Goal: Task Accomplishment & Management: Use online tool/utility

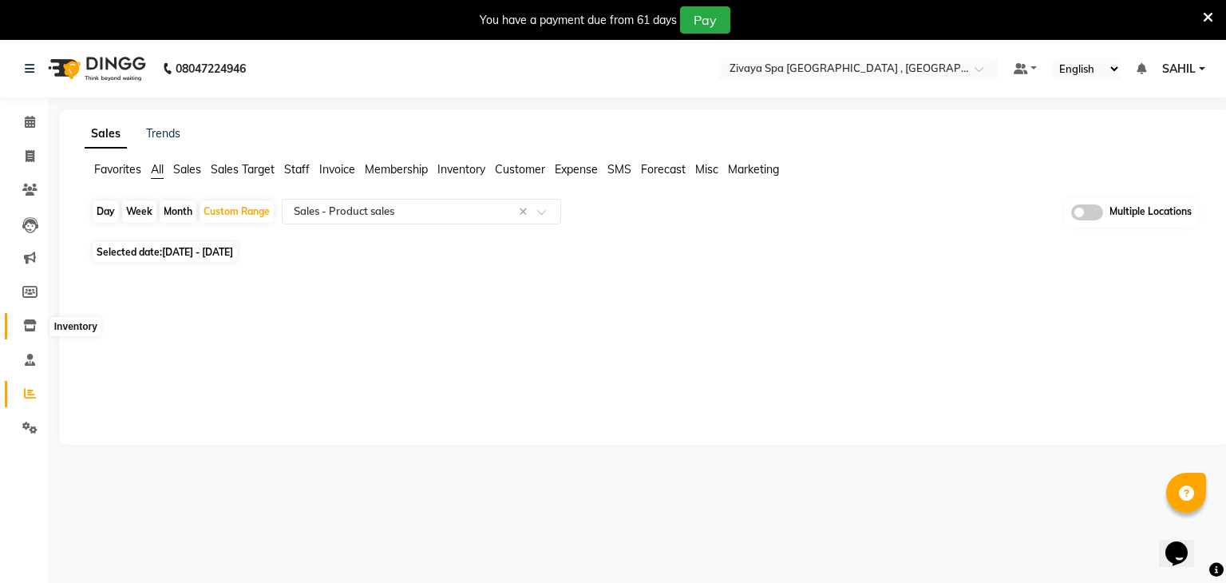
click at [38, 321] on span at bounding box center [30, 326] width 28 height 18
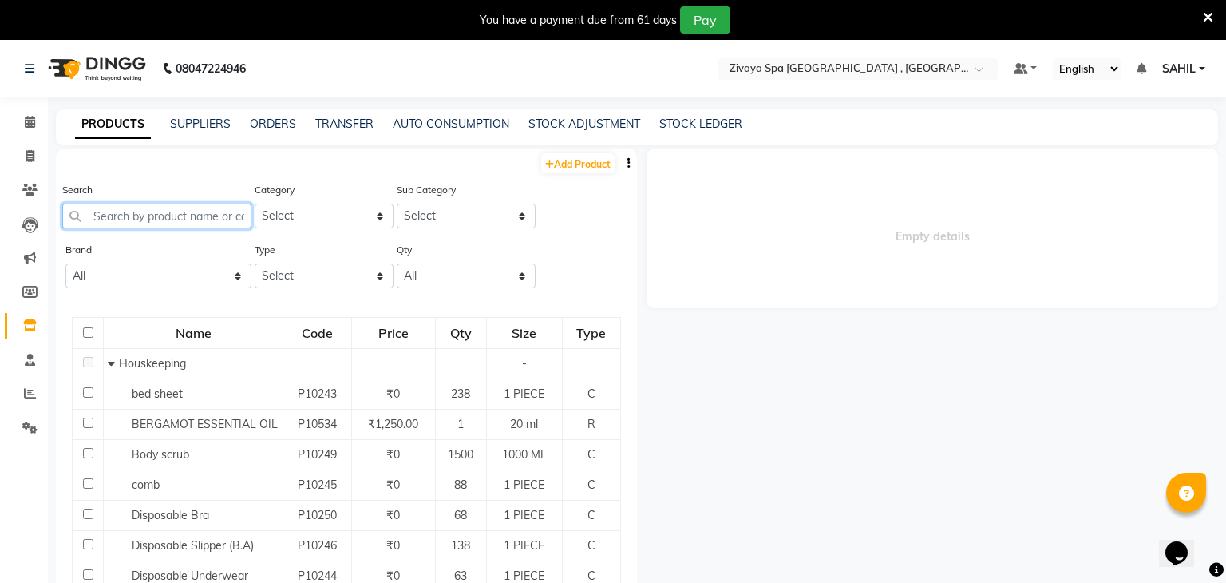
click at [160, 216] on input "text" at bounding box center [156, 216] width 189 height 25
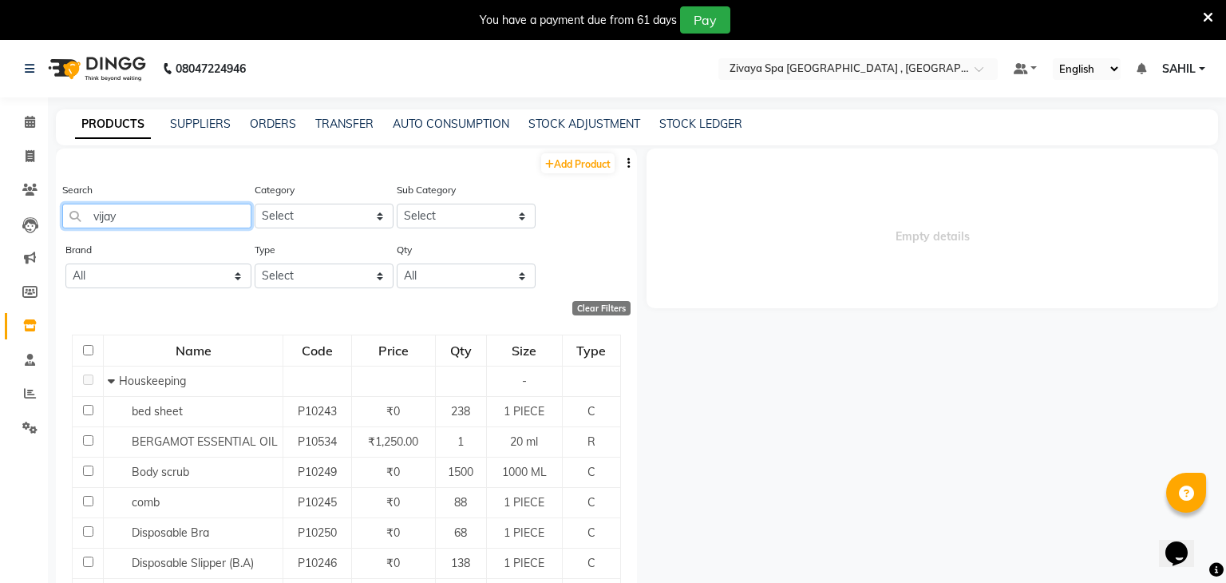
type input "vijaya"
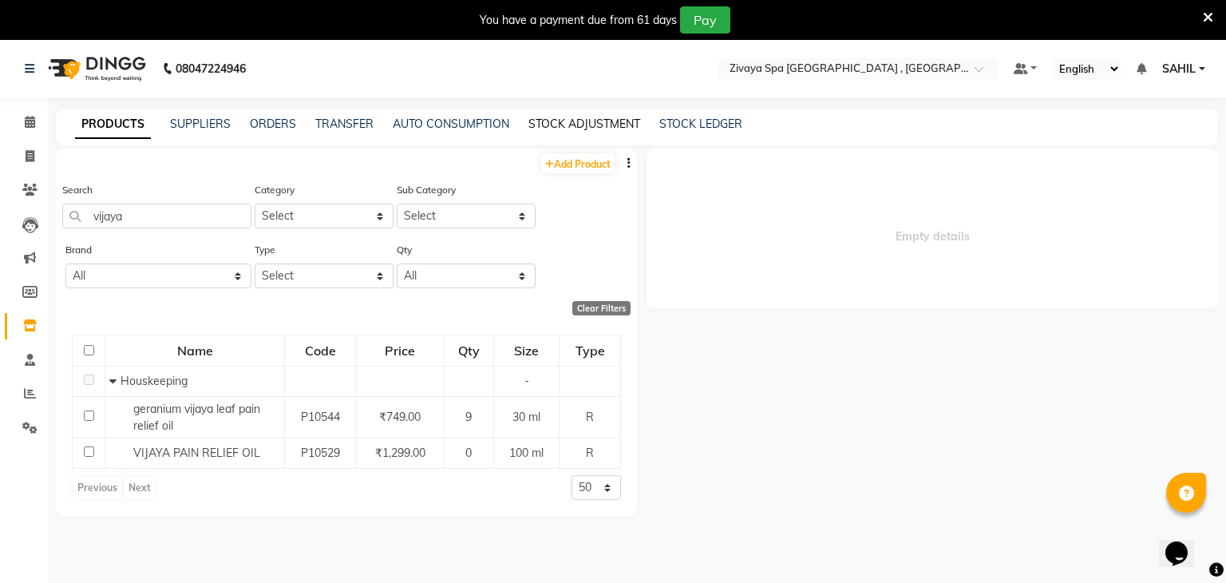
click at [610, 121] on link "STOCK ADJUSTMENT" at bounding box center [585, 124] width 112 height 14
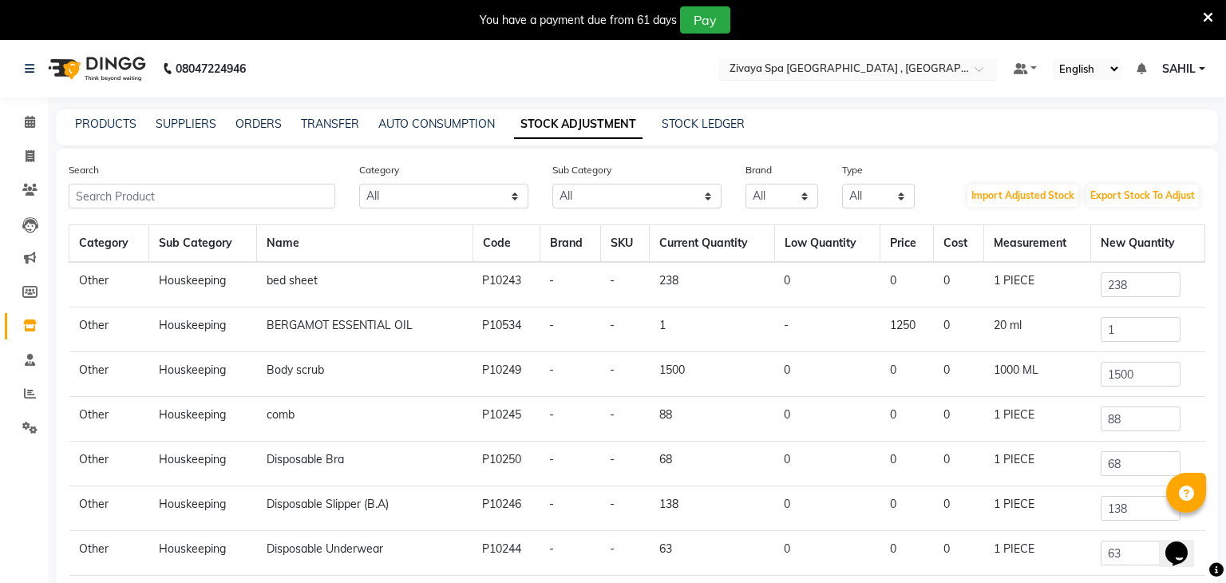
click at [864, 69] on input "text" at bounding box center [843, 70] width 232 height 16
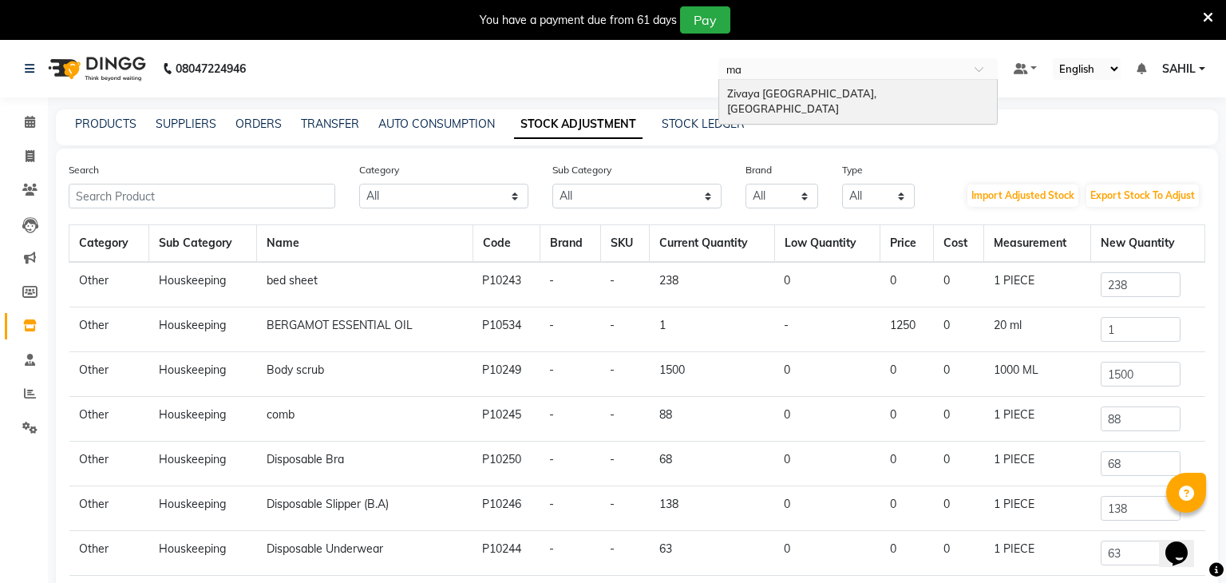
type input "m"
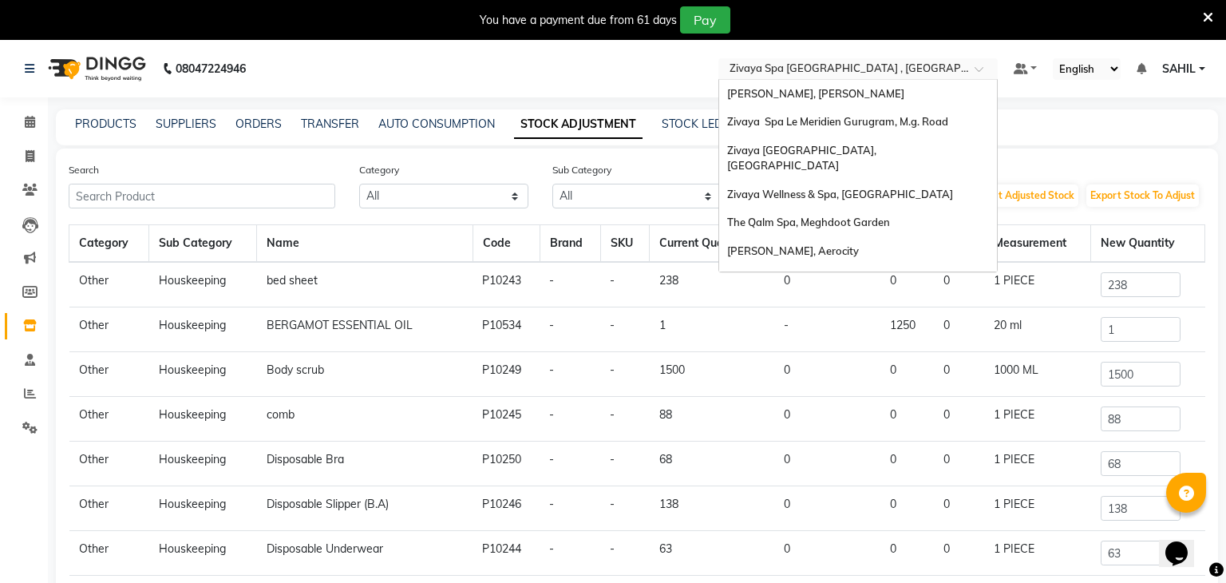
type input "q"
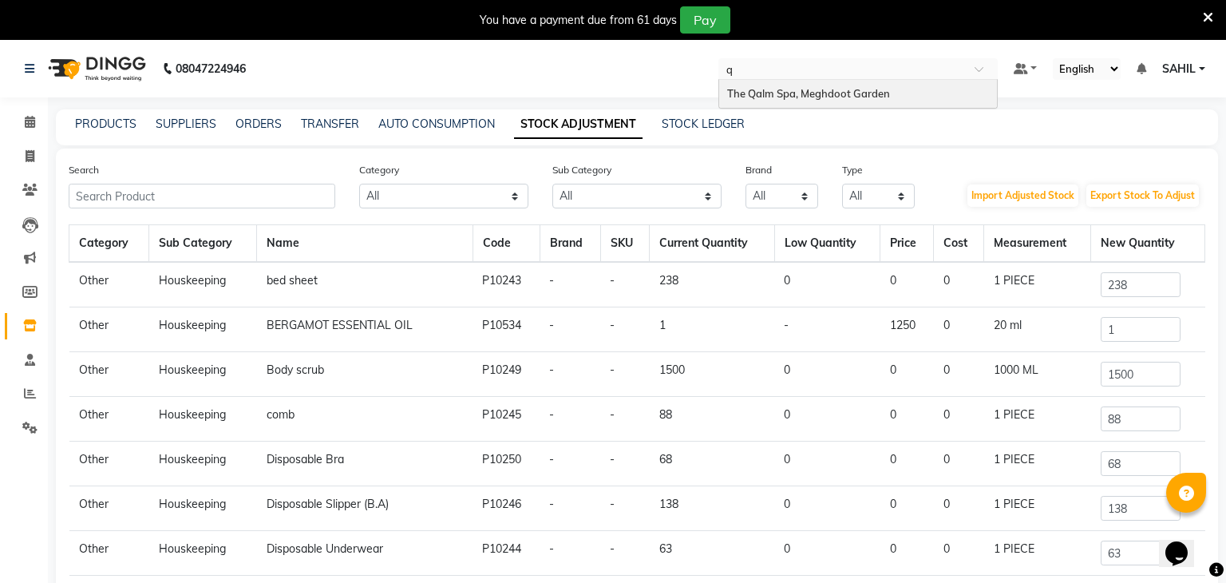
click at [862, 85] on div "The Qalm Spa, Meghdoot Garden" at bounding box center [858, 94] width 278 height 29
